Goal: Information Seeking & Learning: Learn about a topic

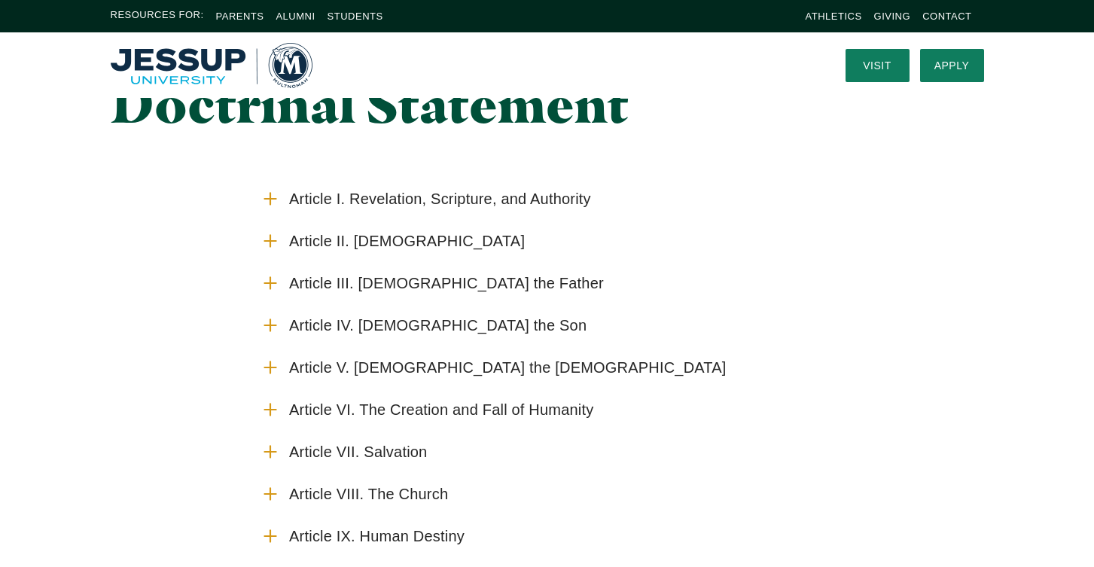
scroll to position [64, 0]
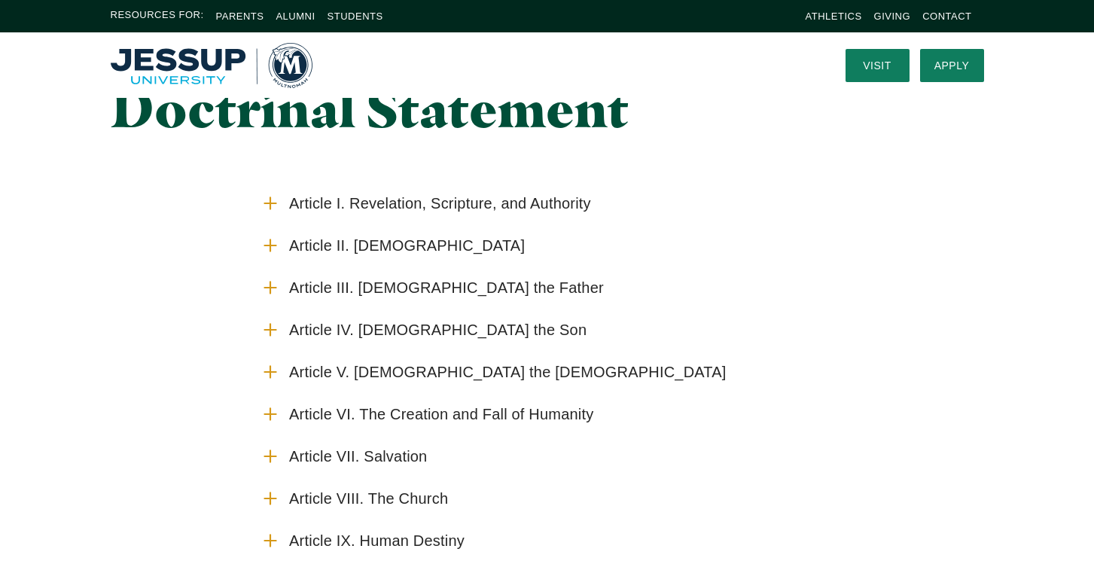
click at [490, 203] on span "Article I. Revelation, Scripture, and Authority" at bounding box center [440, 203] width 302 height 19
click at [0, 0] on input "Article I. Revelation, Scripture, and Authority" at bounding box center [0, 0] width 0 height 0
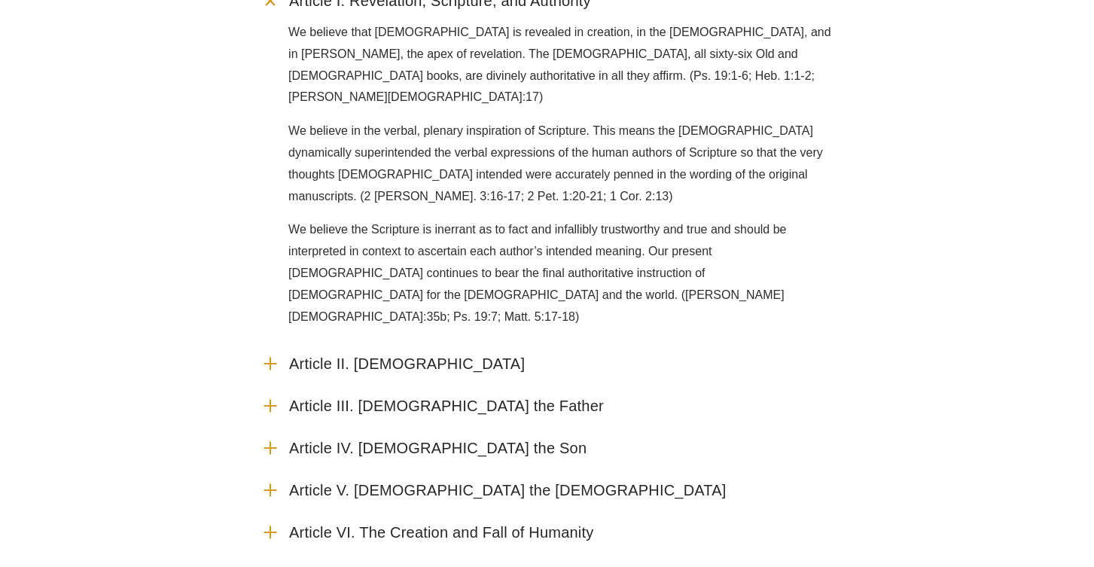
scroll to position [267, 0]
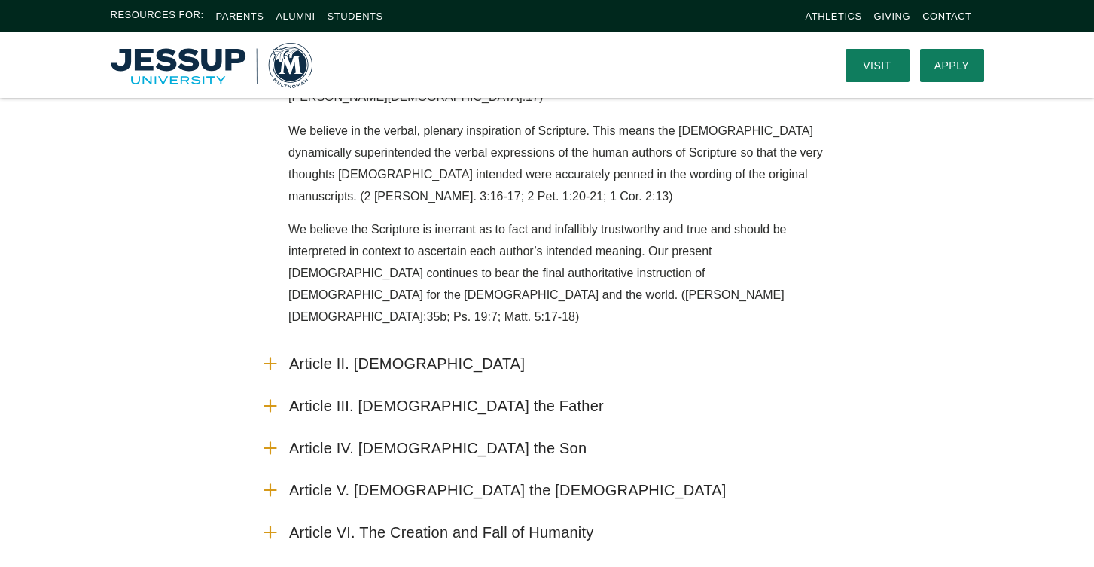
click at [421, 355] on span "Article II. [DEMOGRAPHIC_DATA]" at bounding box center [407, 364] width 236 height 19
click at [0, 0] on input "Article II. [DEMOGRAPHIC_DATA]" at bounding box center [0, 0] width 0 height 0
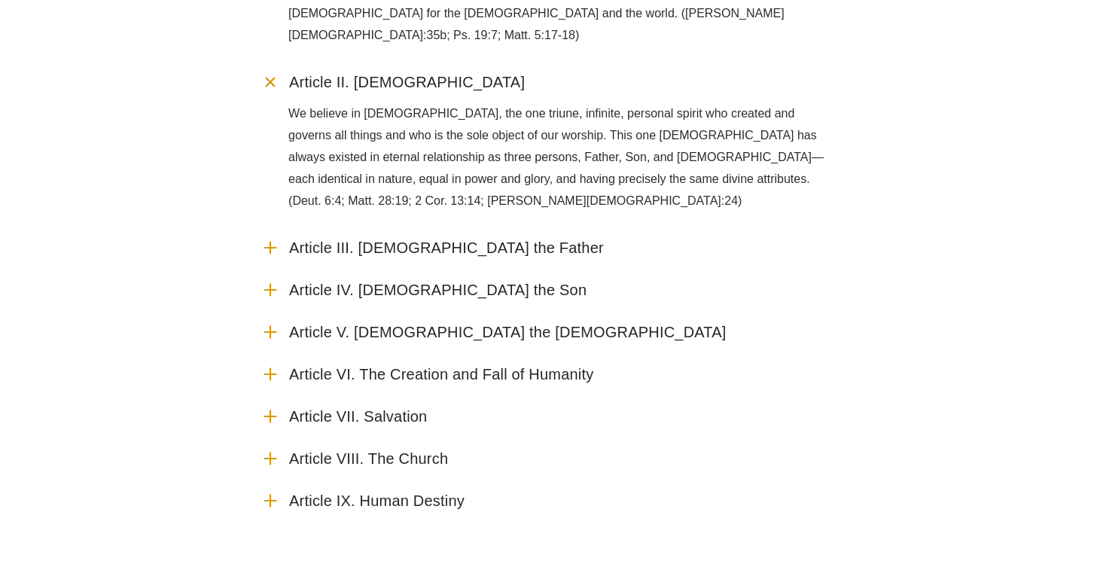
scroll to position [557, 0]
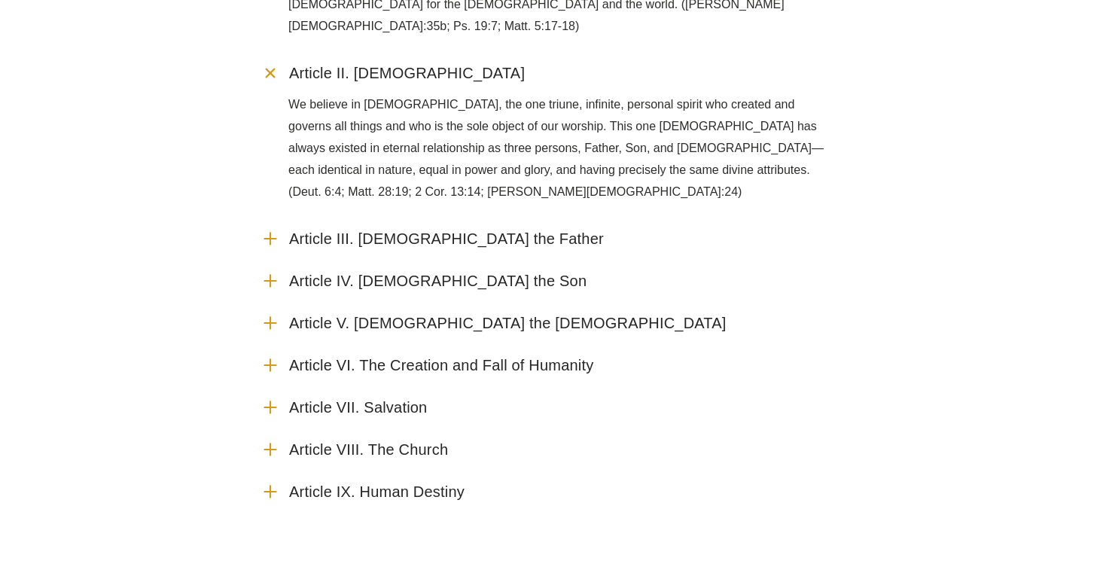
click at [398, 230] on span "Article III. [DEMOGRAPHIC_DATA] the Father" at bounding box center [446, 239] width 315 height 19
click at [0, 0] on input "Article III. [DEMOGRAPHIC_DATA] the Father" at bounding box center [0, 0] width 0 height 0
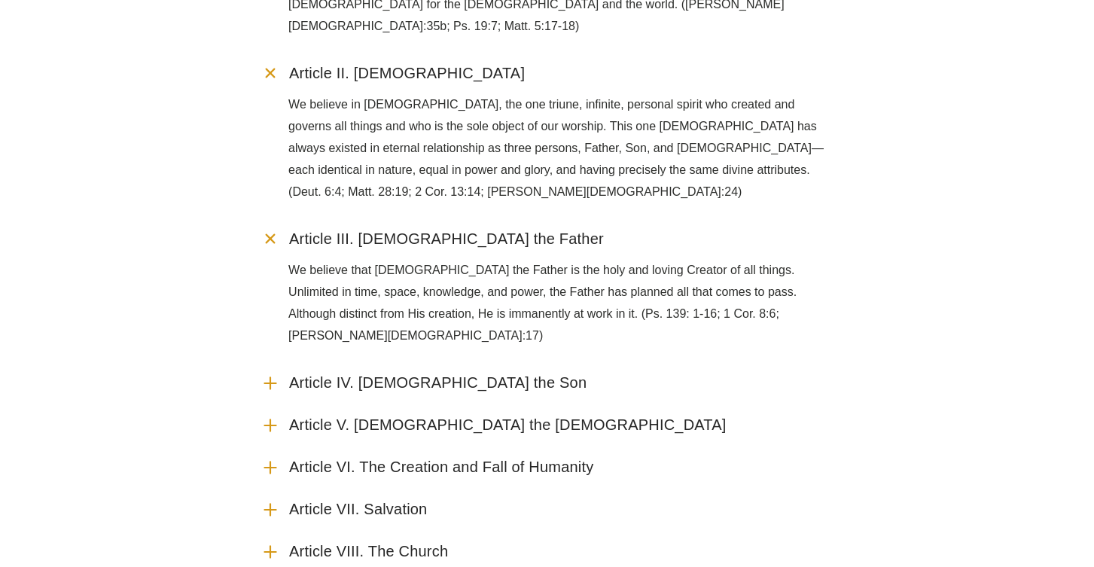
click at [395, 374] on span "Article IV. [DEMOGRAPHIC_DATA] the Son" at bounding box center [438, 383] width 298 height 19
click at [0, 0] on input "Article IV. [DEMOGRAPHIC_DATA] the Son" at bounding box center [0, 0] width 0 height 0
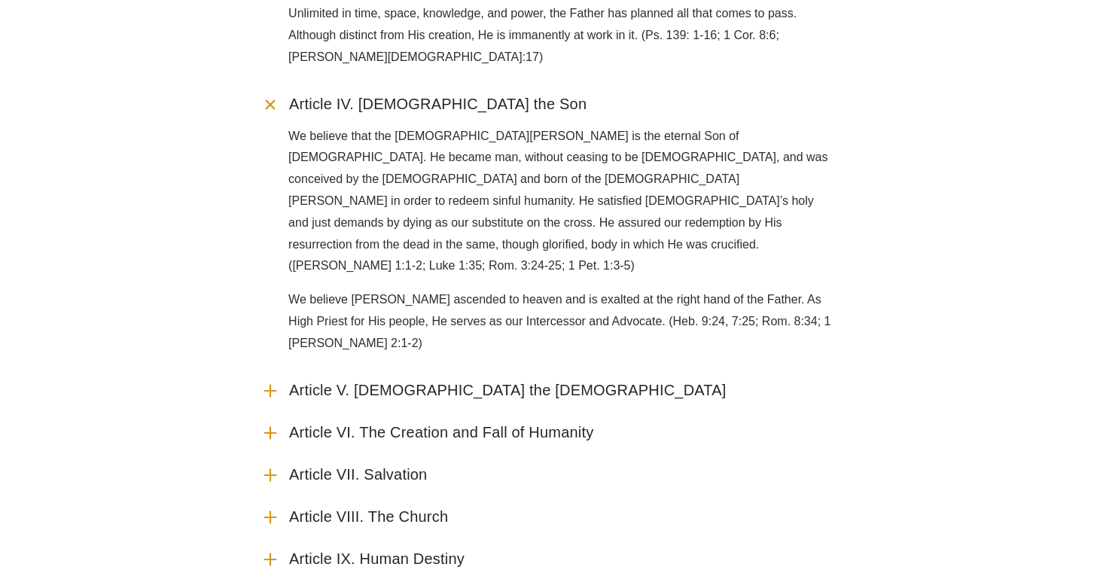
scroll to position [841, 0]
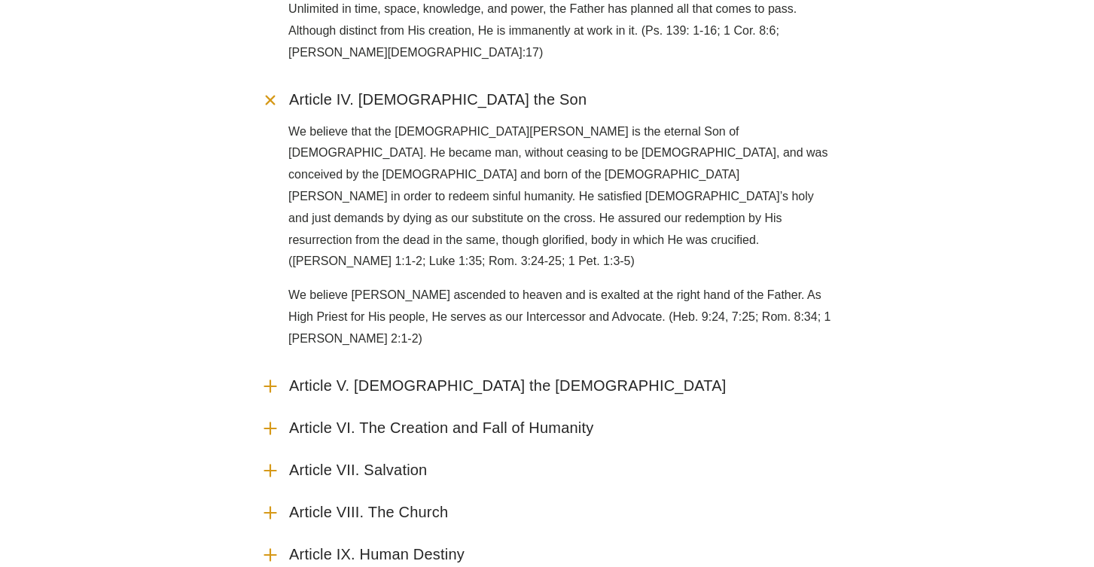
click at [427, 377] on span "Article V. [DEMOGRAPHIC_DATA] the [DEMOGRAPHIC_DATA]" at bounding box center [508, 386] width 438 height 19
click at [0, 0] on input "Article V. [DEMOGRAPHIC_DATA] the [DEMOGRAPHIC_DATA]" at bounding box center [0, 0] width 0 height 0
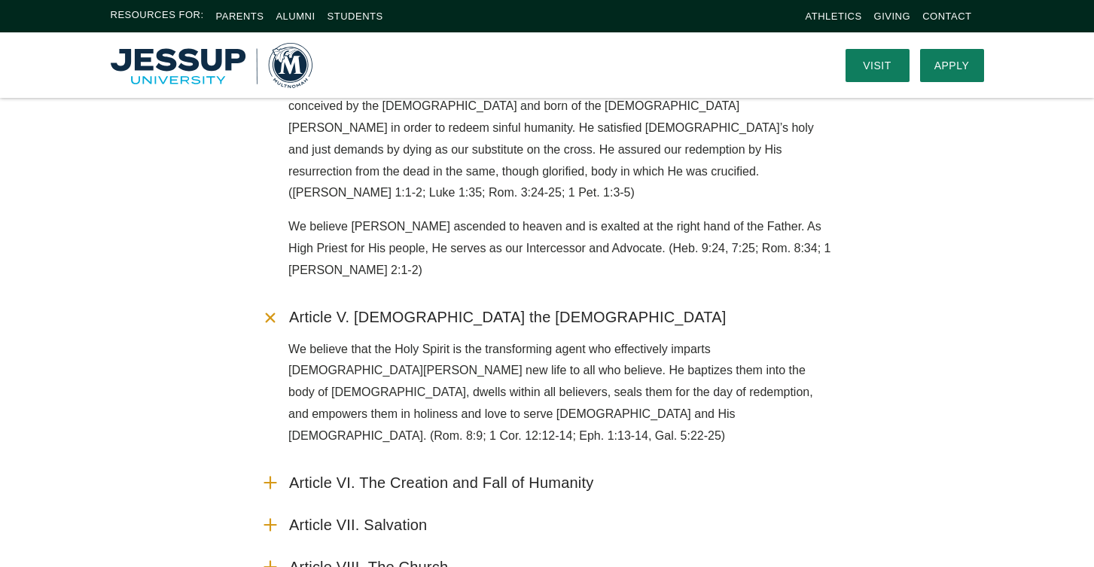
scroll to position [909, 0]
click at [404, 474] on span "Article VI. The Creation and Fall of Humanity" at bounding box center [441, 483] width 304 height 19
click at [0, 0] on input "Article VI. The Creation and Fall of Humanity" at bounding box center [0, 0] width 0 height 0
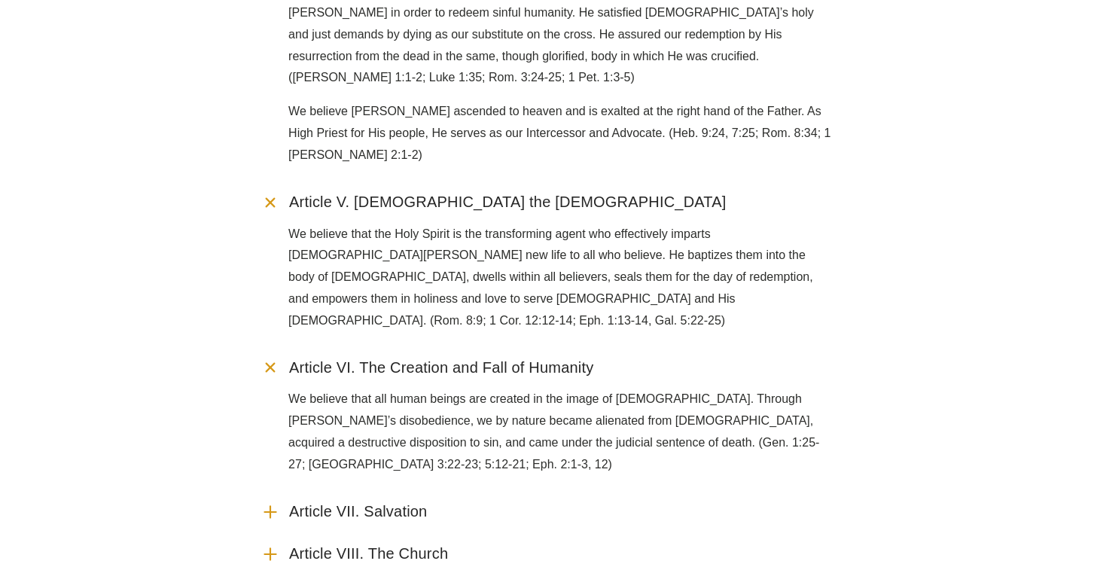
scroll to position [1024, 0]
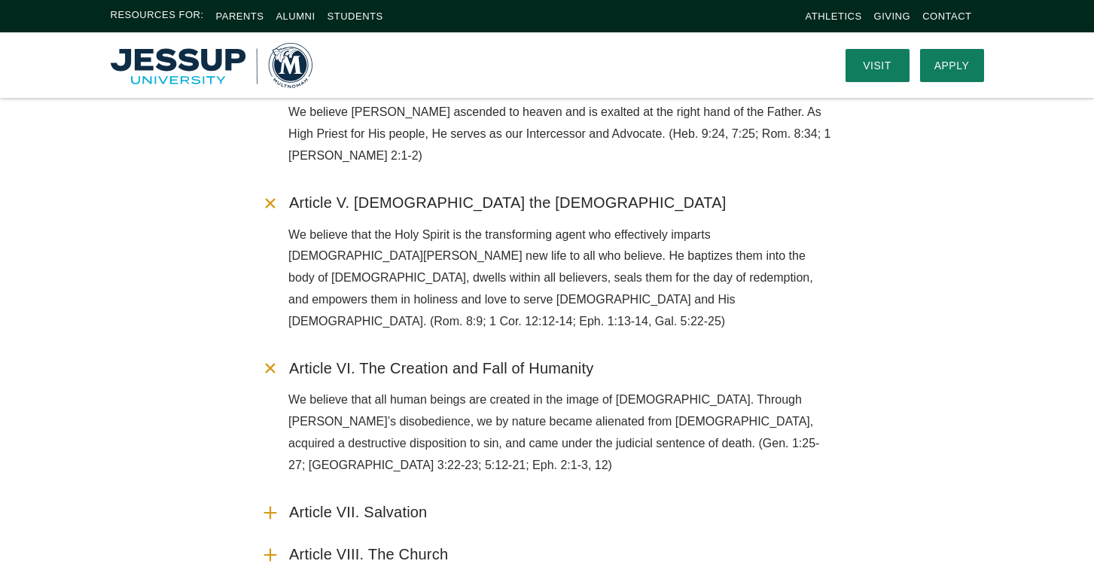
click at [404, 503] on span "Article VII. Salvation" at bounding box center [358, 512] width 138 height 19
click at [0, 0] on input "Article VII. Salvation" at bounding box center [0, 0] width 0 height 0
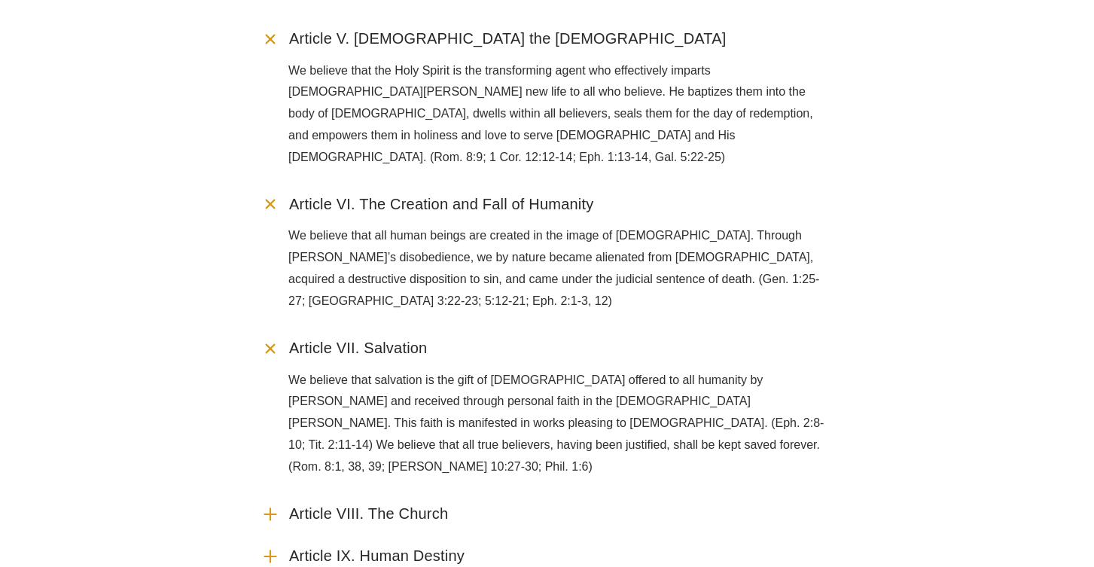
scroll to position [1193, 0]
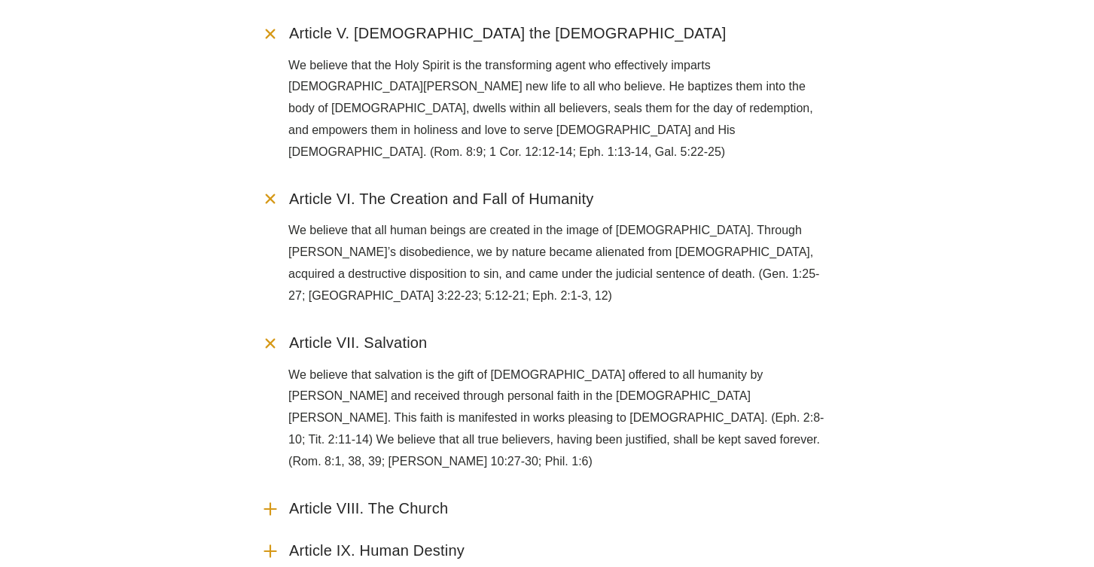
click at [388, 499] on span "Article VIII. The Church" at bounding box center [368, 508] width 159 height 19
click at [0, 0] on input "Article VIII. The Church" at bounding box center [0, 0] width 0 height 0
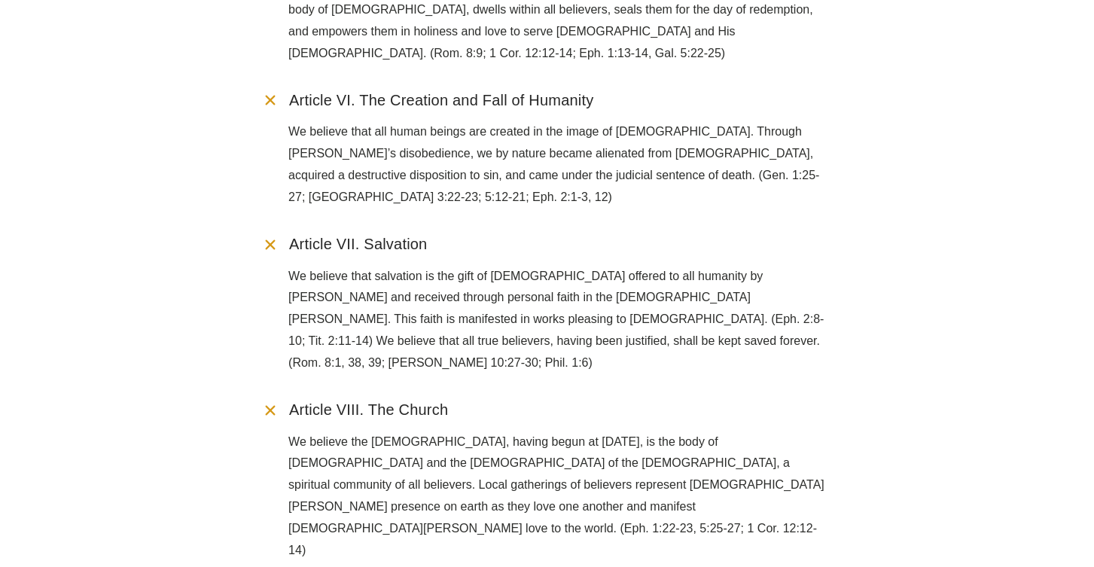
scroll to position [1305, 0]
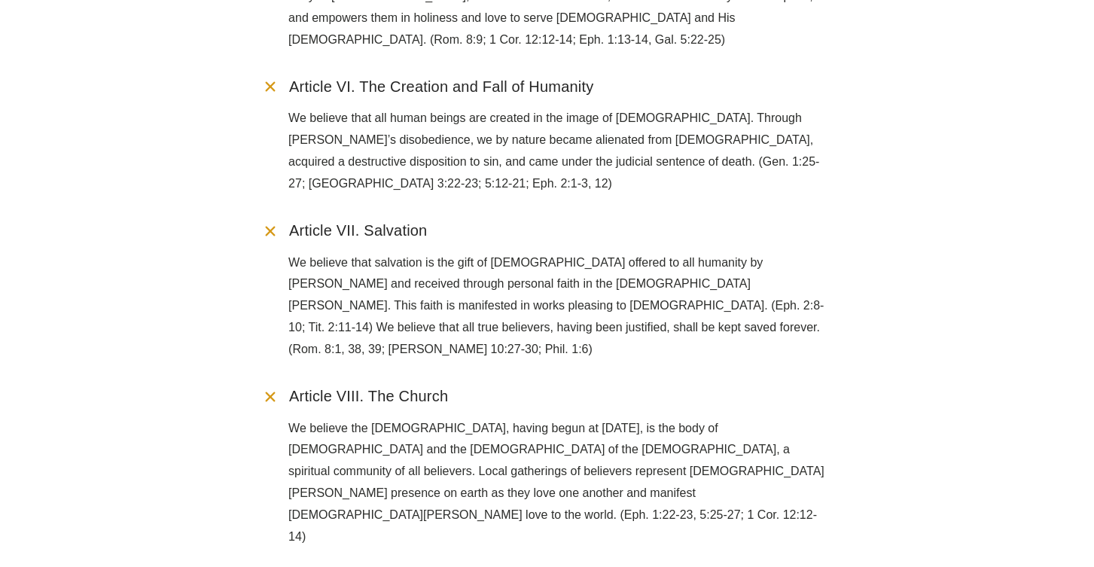
click at [0, 0] on input "Article IX. Human Destiny" at bounding box center [0, 0] width 0 height 0
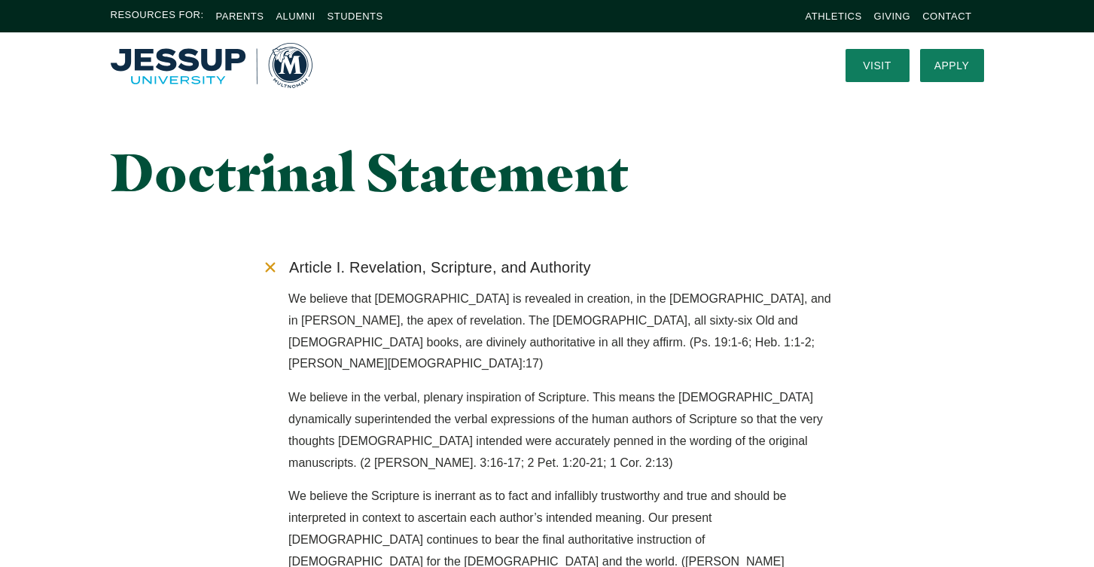
scroll to position [0, 0]
